Goal: Information Seeking & Learning: Learn about a topic

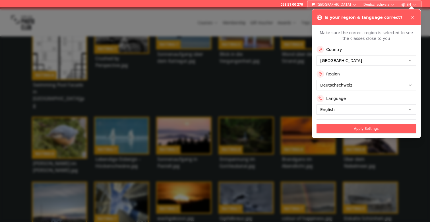
scroll to position [181, 0]
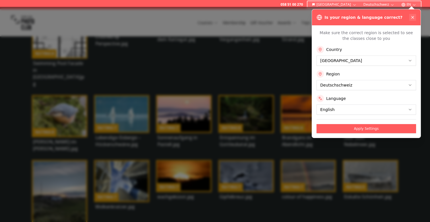
click at [413, 15] on icon at bounding box center [412, 17] width 5 height 5
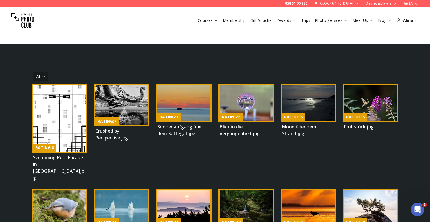
scroll to position [88, 0]
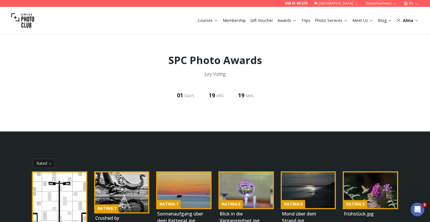
scroll to position [0, 0]
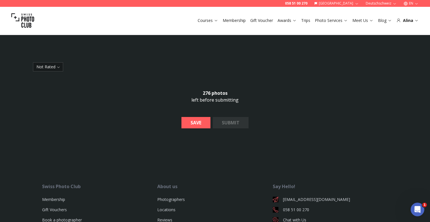
scroll to position [26, 0]
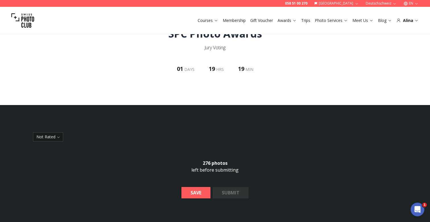
click at [57, 137] on body "058 51 00 270 [GEOGRAPHIC_DATA] Deutschschweiz EN Courses Membership Gift Vouch…" at bounding box center [215, 189] width 430 height 377
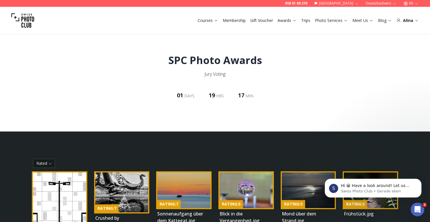
scroll to position [0, 0]
click at [110, 0] on div "058 51 00 270 [GEOGRAPHIC_DATA] Deutschschweiz EN" at bounding box center [215, 3] width 430 height 7
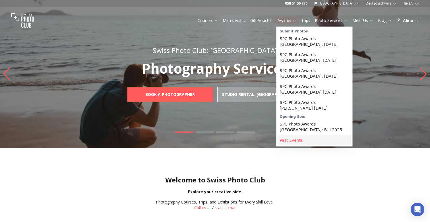
click at [295, 136] on link "Past Events" at bounding box center [314, 140] width 74 height 10
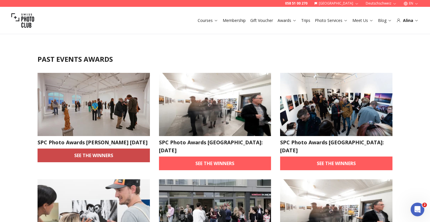
click at [95, 160] on link "See the winners" at bounding box center [94, 155] width 112 height 14
